Goal: Check status: Check status

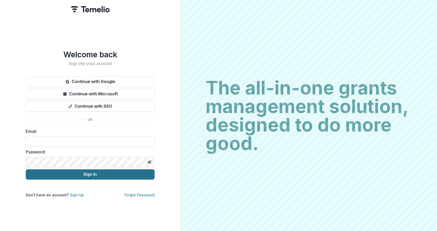
type input "**********"
click at [82, 173] on button "Sign In" at bounding box center [90, 175] width 129 height 10
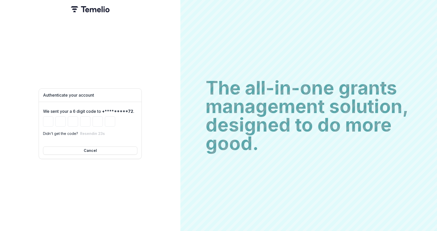
type input "*"
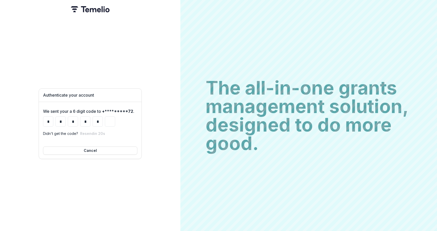
type input "*"
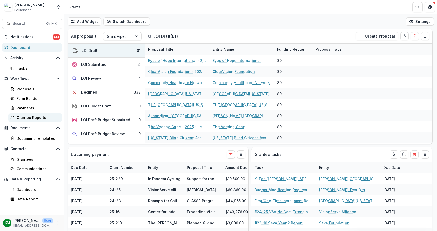
click at [26, 118] on div "Grantee Reports" at bounding box center [36, 117] width 41 height 5
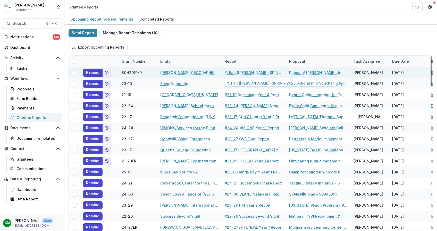
click at [253, 69] on div "Y. Fan ([PERSON_NAME]) SPRING 2025 Scholarship Voucher" at bounding box center [254, 72] width 58 height 11
click at [251, 72] on link "Y. Fan ([PERSON_NAME]) SPRING 2025 Scholarship Voucher" at bounding box center [254, 72] width 58 height 5
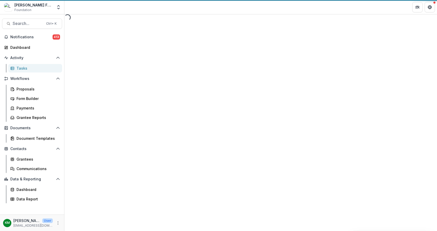
select select "********"
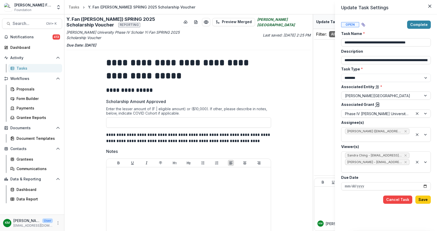
click at [288, 110] on div "**********" at bounding box center [218, 115] width 437 height 231
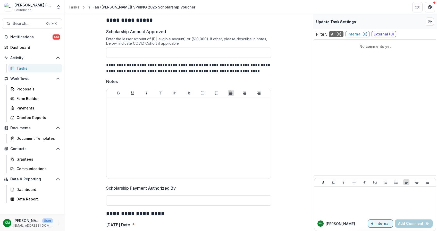
scroll to position [310, 0]
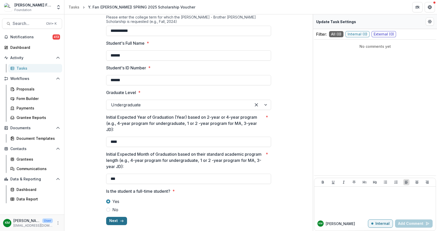
click at [120, 218] on button "Next" at bounding box center [116, 221] width 21 height 8
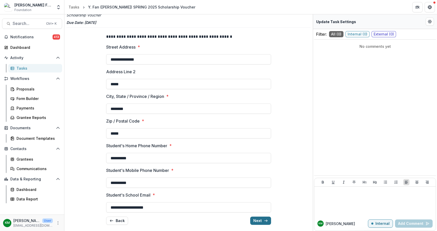
scroll to position [23, 0]
click at [262, 220] on button "Next" at bounding box center [260, 221] width 21 height 8
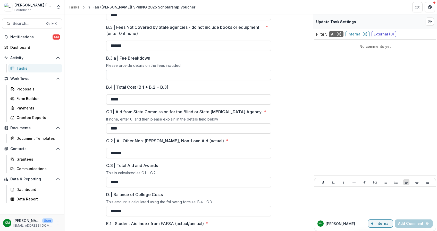
scroll to position [160, 0]
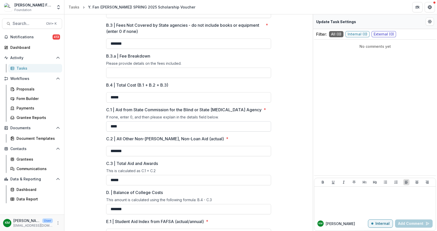
click at [148, 130] on input "****" at bounding box center [188, 127] width 165 height 10
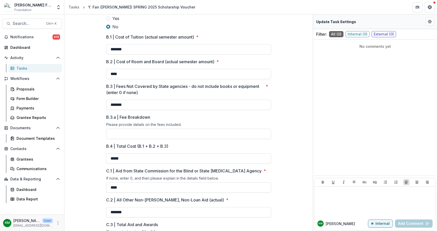
scroll to position [103, 0]
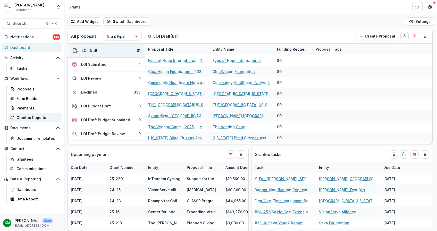
click at [31, 117] on div "Grantee Reports" at bounding box center [36, 117] width 41 height 5
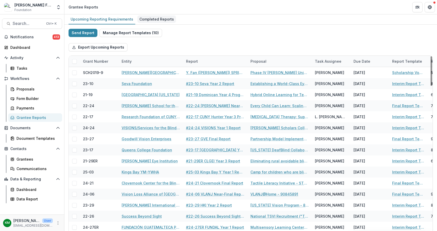
click at [156, 18] on div "Completed Reports" at bounding box center [156, 18] width 39 height 7
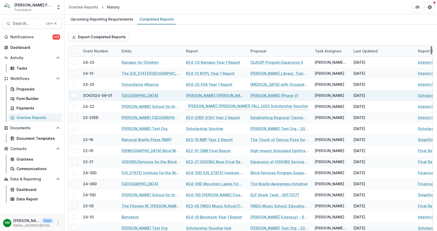
click at [202, 94] on link "[PERSON_NAME] ([PERSON_NAME]) FALL 2025 Scholarship Voucher" at bounding box center [215, 95] width 58 height 5
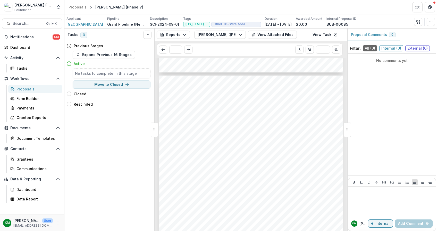
scroll to position [515, 0]
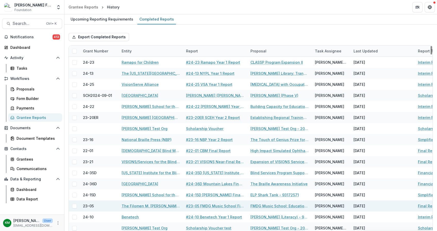
scroll to position [34, 0]
